Goal: Task Accomplishment & Management: Manage account settings

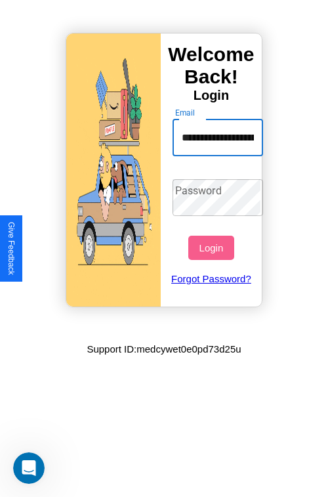
scroll to position [0, 65]
type input "**********"
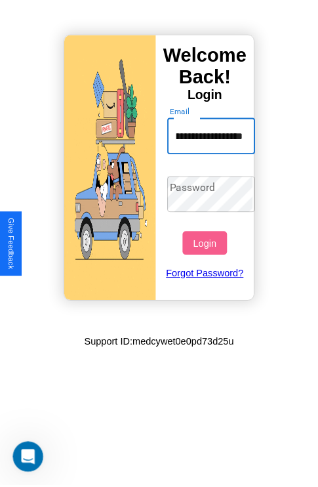
scroll to position [0, 0]
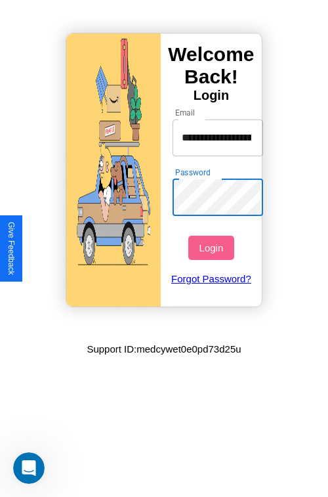
click at [213, 247] on button "Login" at bounding box center [210, 248] width 45 height 24
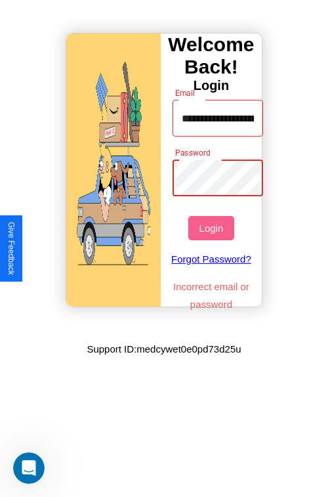
click at [213, 228] on button "Login" at bounding box center [210, 228] width 45 height 24
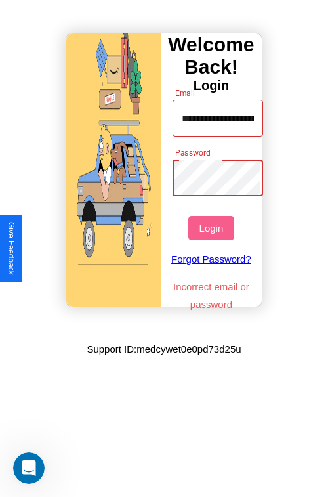
click at [213, 228] on button "Login" at bounding box center [210, 228] width 45 height 24
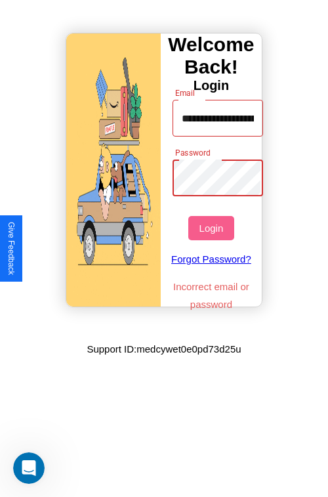
click at [213, 228] on button "Login" at bounding box center [210, 228] width 45 height 24
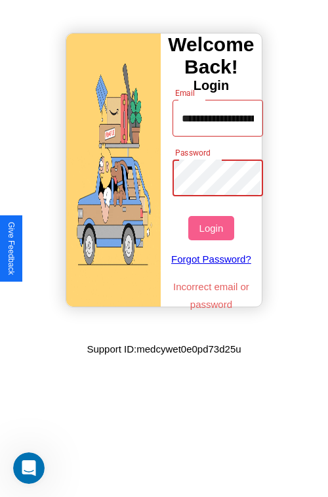
click at [213, 228] on button "Login" at bounding box center [210, 228] width 45 height 24
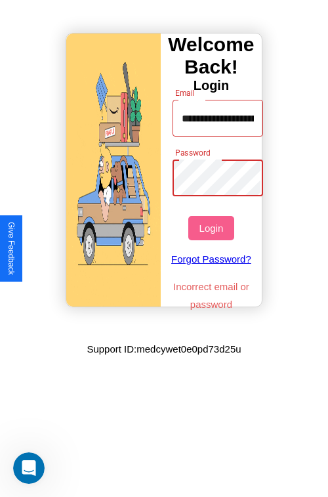
click at [213, 228] on button "Login" at bounding box center [210, 228] width 45 height 24
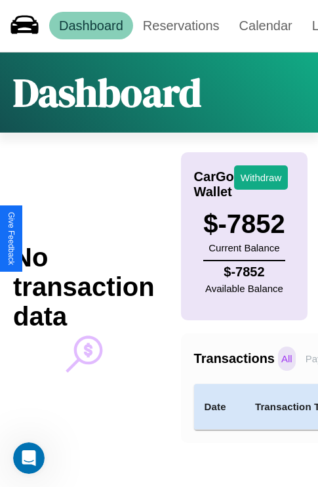
scroll to position [18, 110]
